Goal: Find specific page/section: Find specific page/section

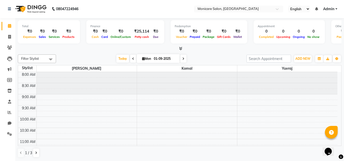
scroll to position [217, 0]
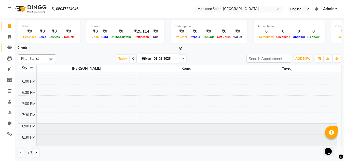
click at [9, 48] on icon at bounding box center [9, 48] width 5 height 4
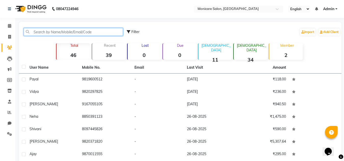
click at [56, 32] on input "text" at bounding box center [73, 32] width 99 height 8
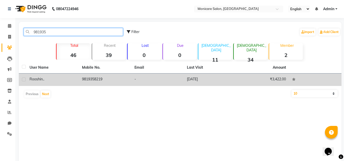
type input "981935"
click at [130, 77] on td "9819358219" at bounding box center [105, 80] width 52 height 12
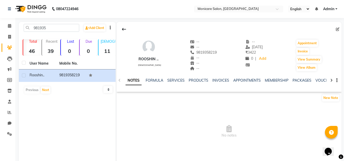
scroll to position [21, 0]
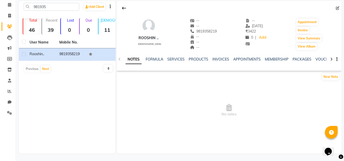
click at [175, 54] on div "NOTES FORMULA SERVICES PRODUCTS INVOICES APPOINTMENTS MEMBERSHIP PACKAGES VOUCH…" at bounding box center [228, 60] width 225 height 18
click at [174, 55] on div "NOTES FORMULA SERVICES PRODUCTS INVOICES APPOINTMENTS MEMBERSHIP PACKAGES VOUCH…" at bounding box center [228, 60] width 225 height 18
click at [178, 60] on link "SERVICES" at bounding box center [175, 59] width 17 height 5
